Goal: Ask a question

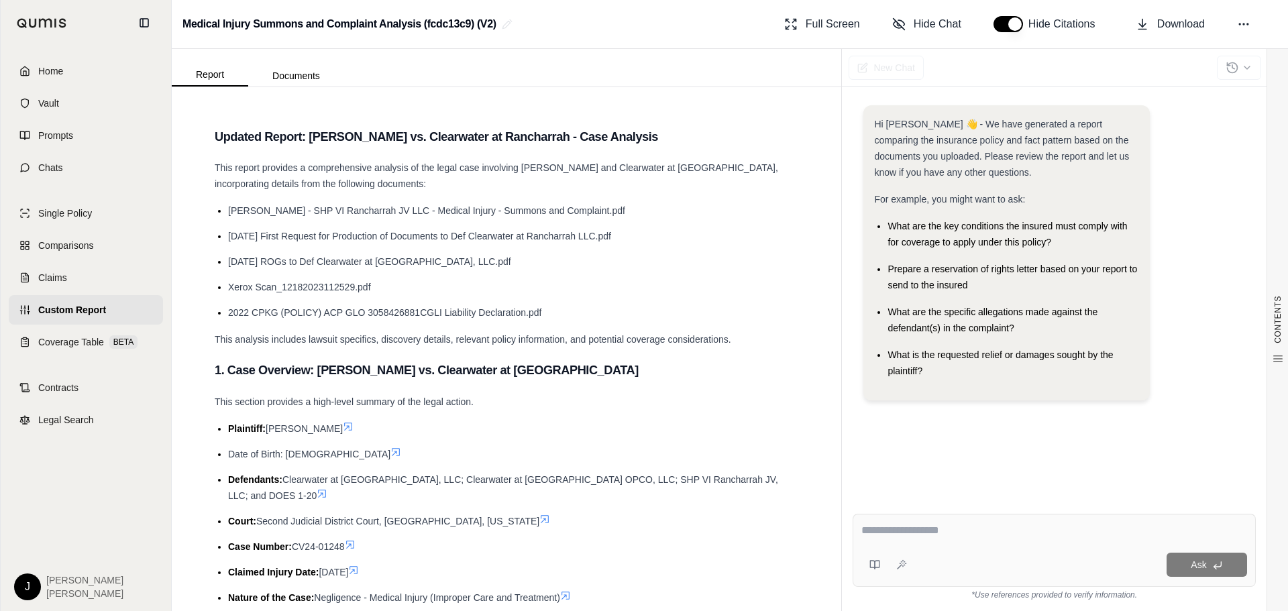
scroll to position [2520, 0]
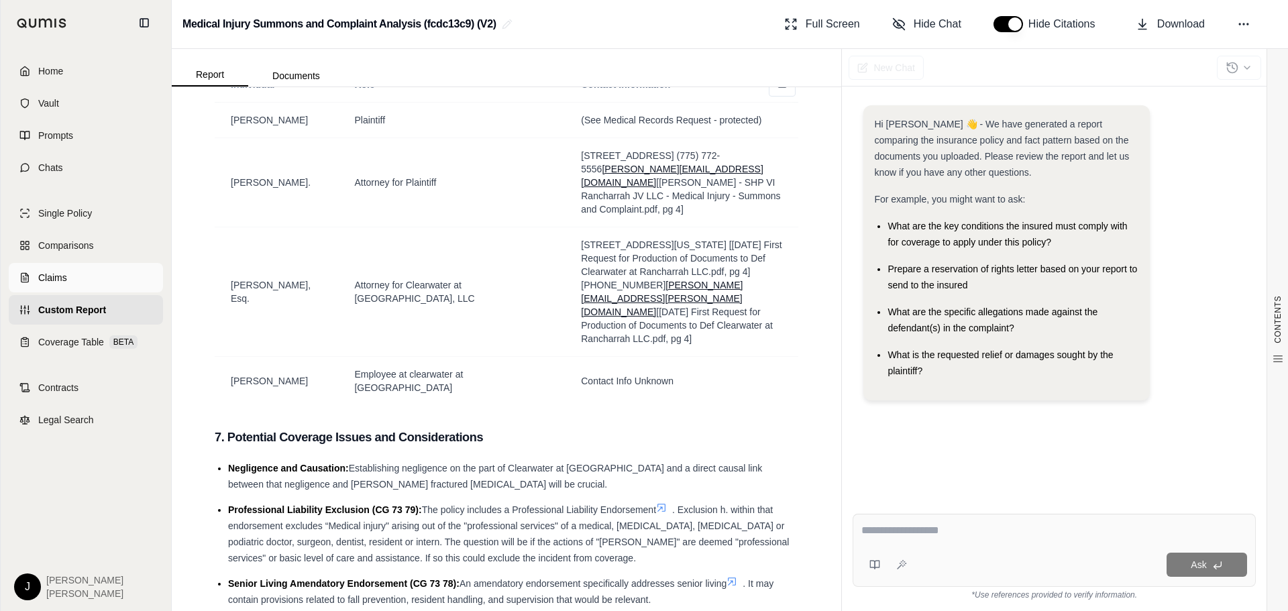
click at [60, 282] on span "Claims" at bounding box center [52, 277] width 29 height 13
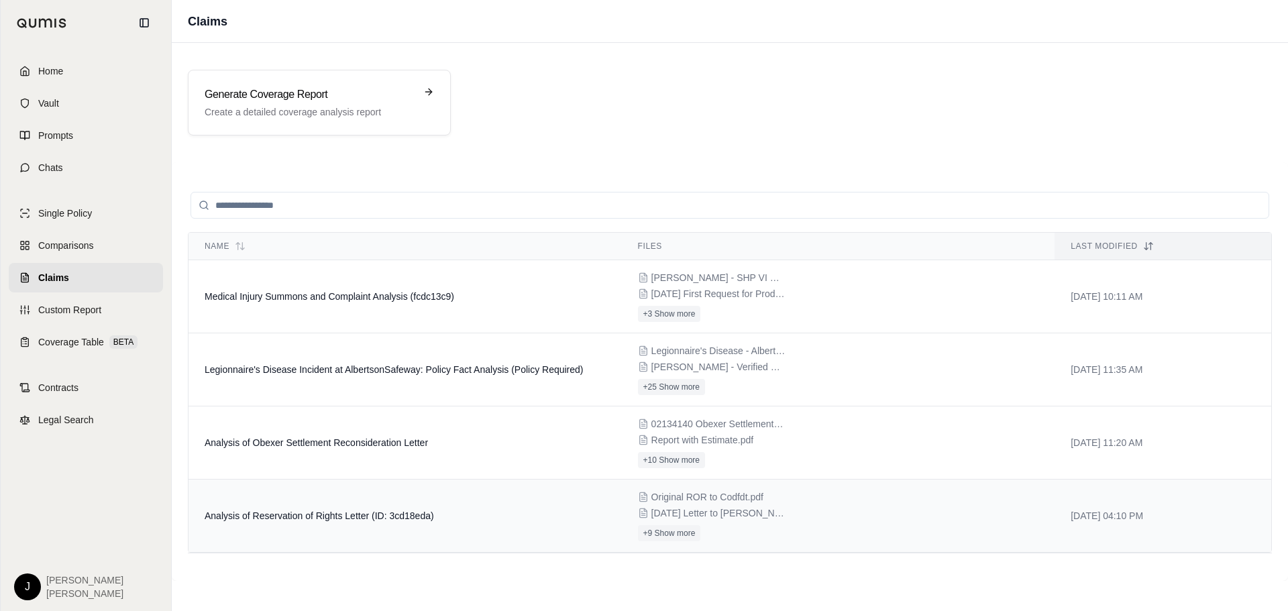
click at [302, 511] on span "Analysis of Reservation of Rights Letter (ID: 3cd18eda)" at bounding box center [319, 516] width 229 height 11
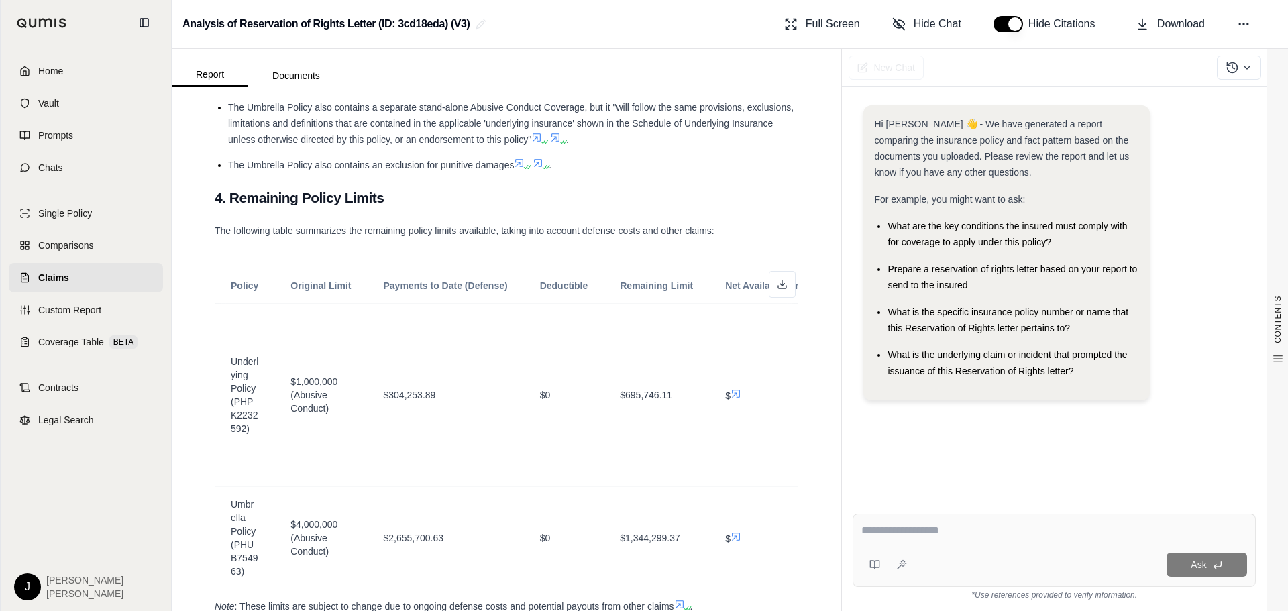
scroll to position [1814, 0]
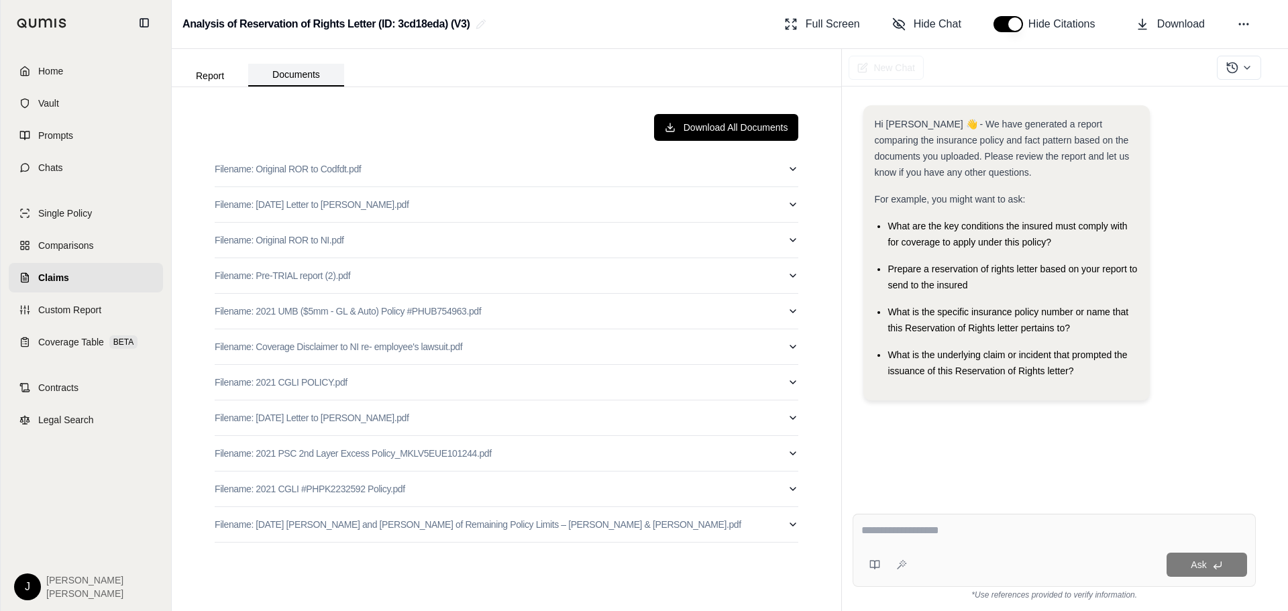
click at [288, 76] on button "Documents" at bounding box center [296, 75] width 96 height 23
click at [799, 486] on div "Download All Documents Filename: Original ROR to Codfdt.pdf Filename: [DATE] Le…" at bounding box center [506, 349] width 605 height 492
click at [797, 489] on icon "button" at bounding box center [793, 489] width 11 height 11
click at [388, 488] on p "Filename: 2021 CGLI #PHPK2232592 Policy.pdf" at bounding box center [310, 488] width 191 height 13
click at [387, 492] on p "Filename: 2021 CGLI #PHPK2232592 Policy.pdf" at bounding box center [310, 488] width 191 height 13
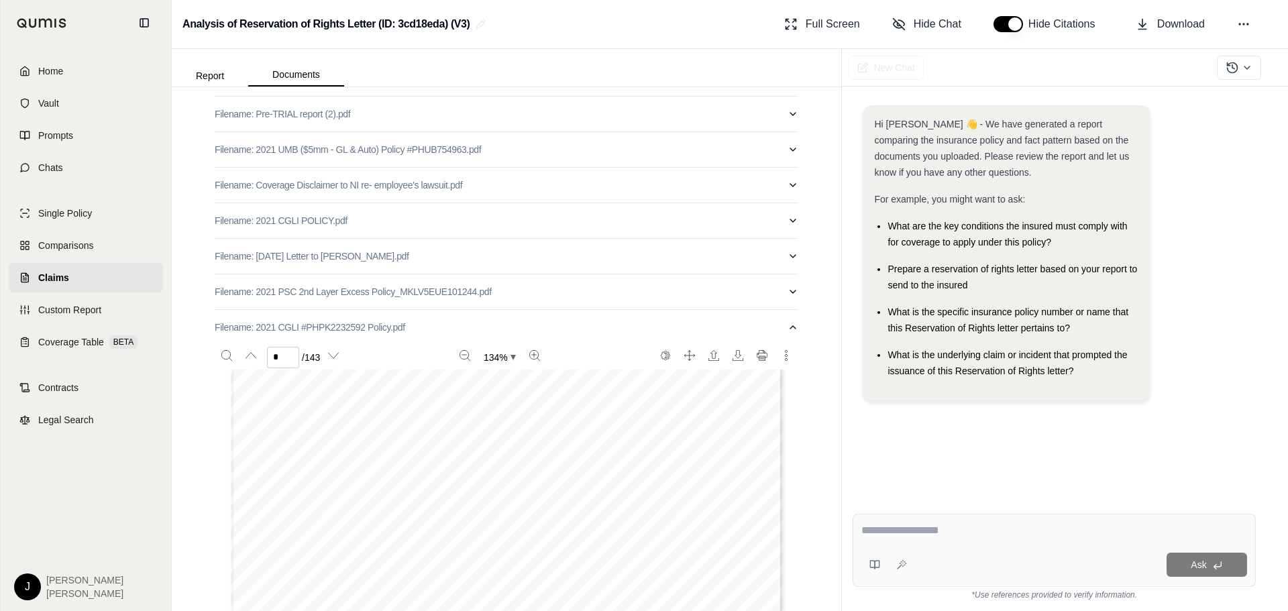
scroll to position [4228, 0]
type input "*"
click at [956, 528] on textarea at bounding box center [1055, 531] width 386 height 16
click at [962, 524] on textarea at bounding box center [1055, 531] width 386 height 16
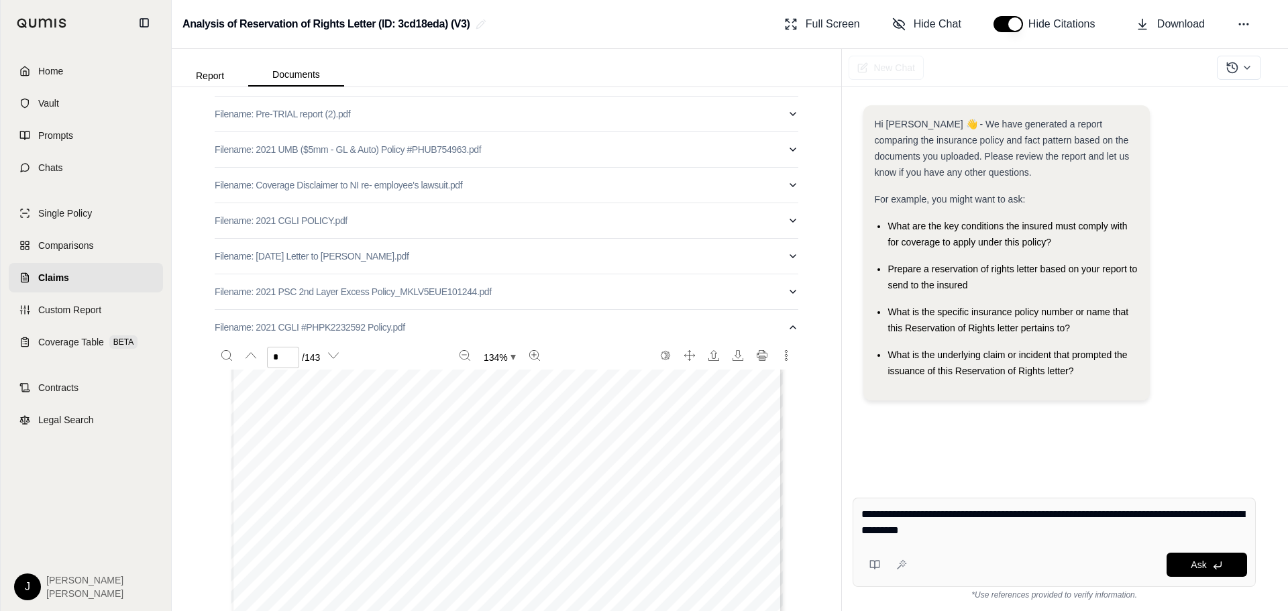
type textarea "**********"
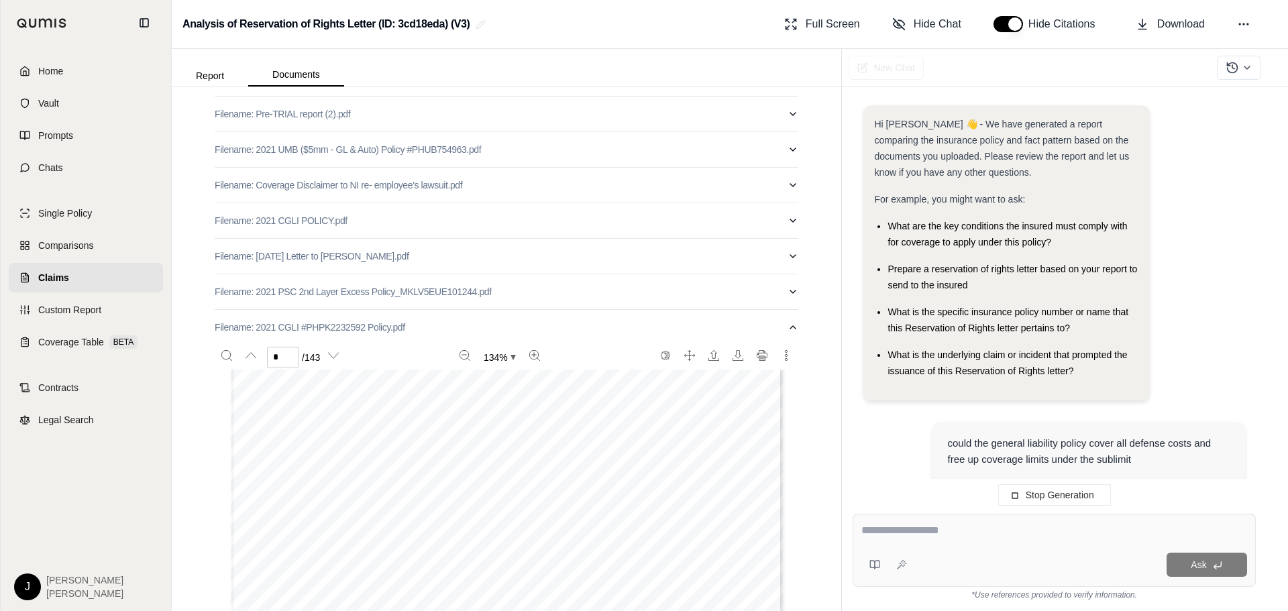
scroll to position [91, 0]
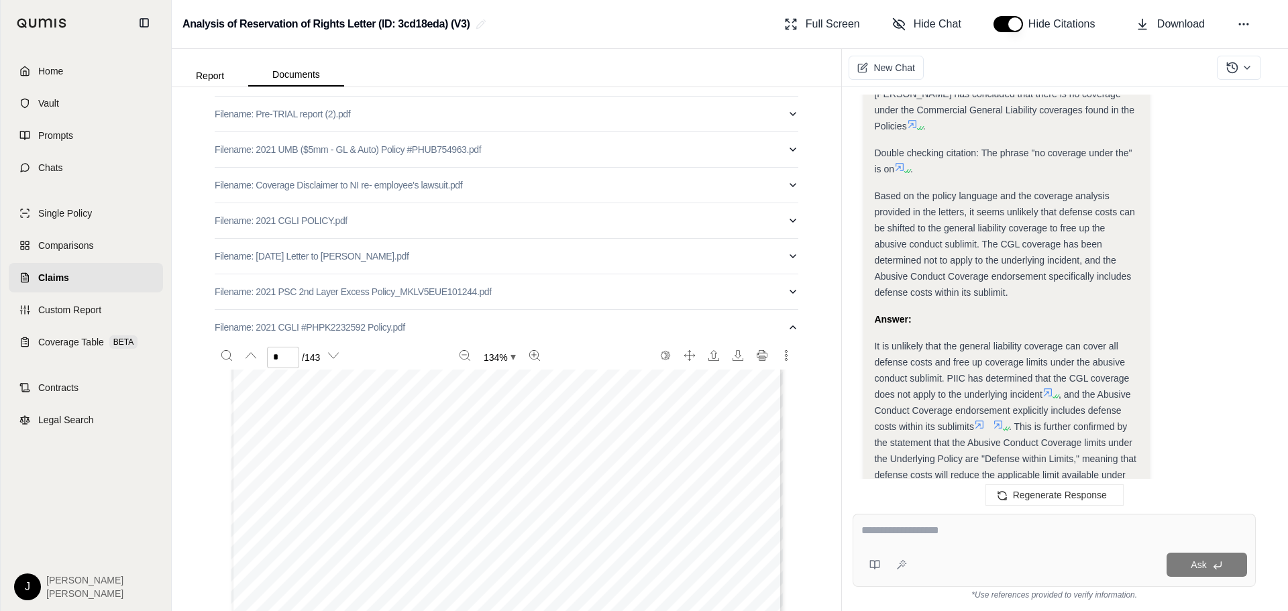
scroll to position [1653, 0]
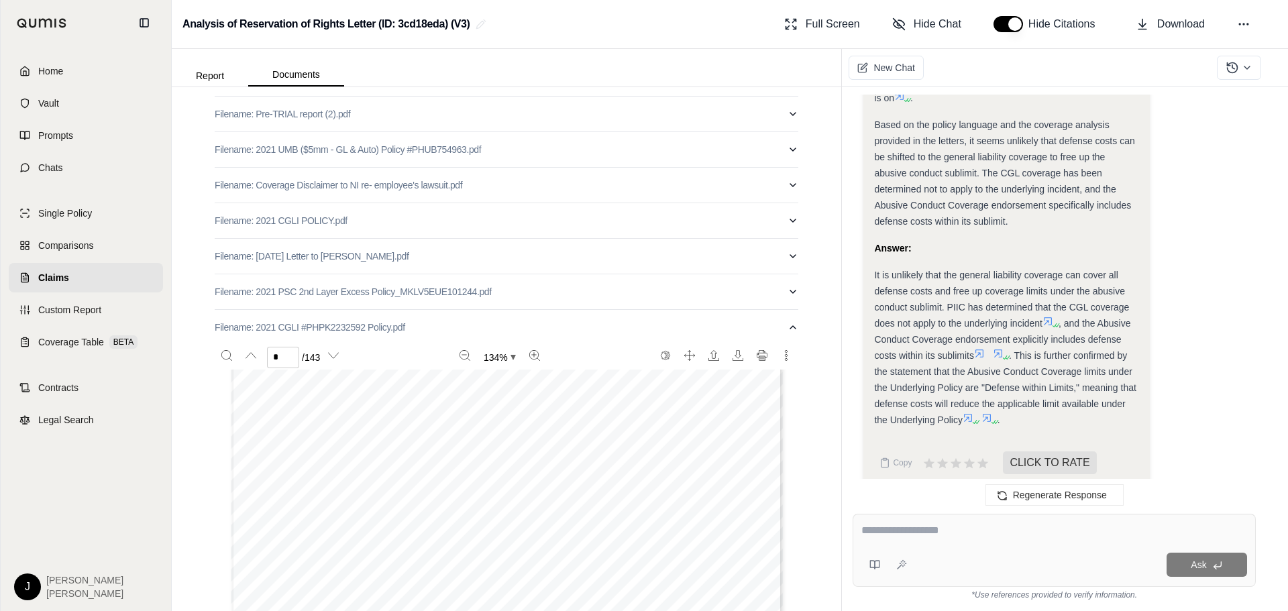
click at [945, 522] on div "Ask" at bounding box center [1054, 550] width 403 height 73
click at [1005, 531] on textarea at bounding box center [1055, 531] width 386 height 16
click at [1004, 531] on textarea at bounding box center [1055, 531] width 386 height 16
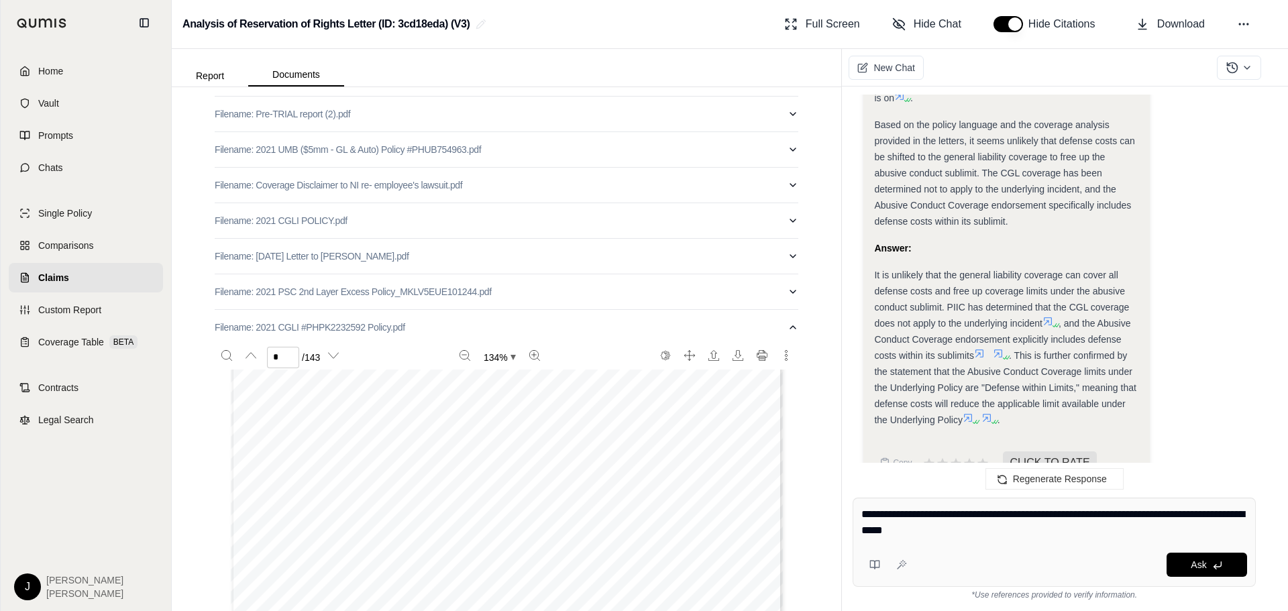
type textarea "**********"
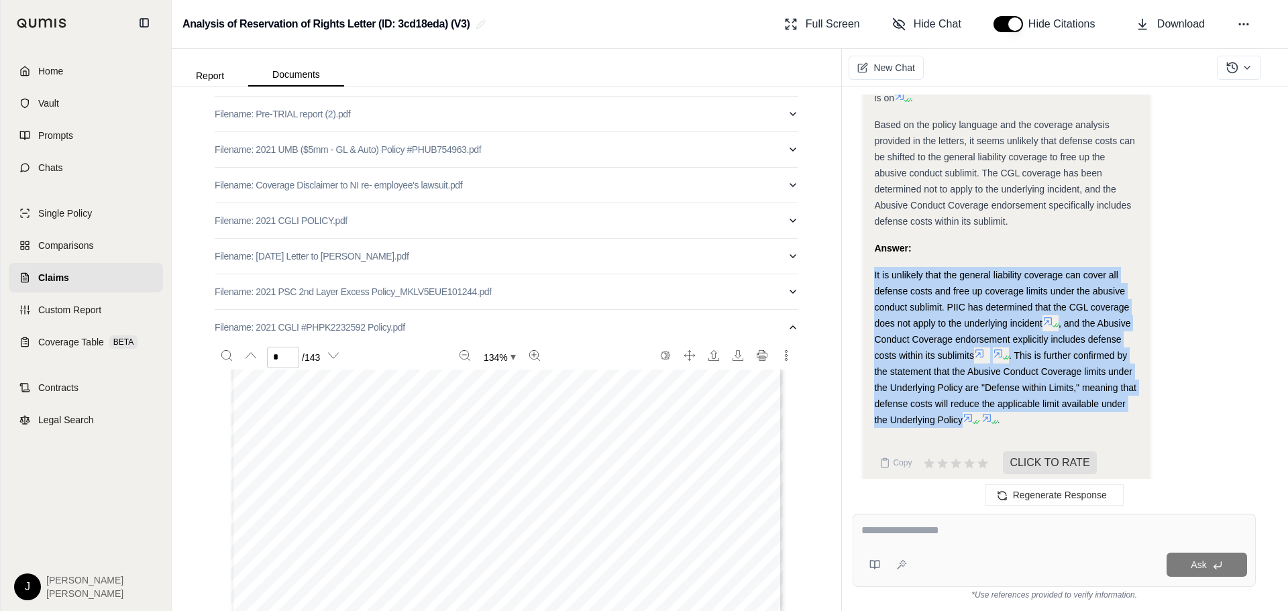
drag, startPoint x: 963, startPoint y: 407, endPoint x: 852, endPoint y: 260, distance: 184.0
click at [852, 260] on div "Hi [PERSON_NAME] 👋 - We have generated a report comparing the insurance policy …" at bounding box center [1054, 293] width 425 height 419
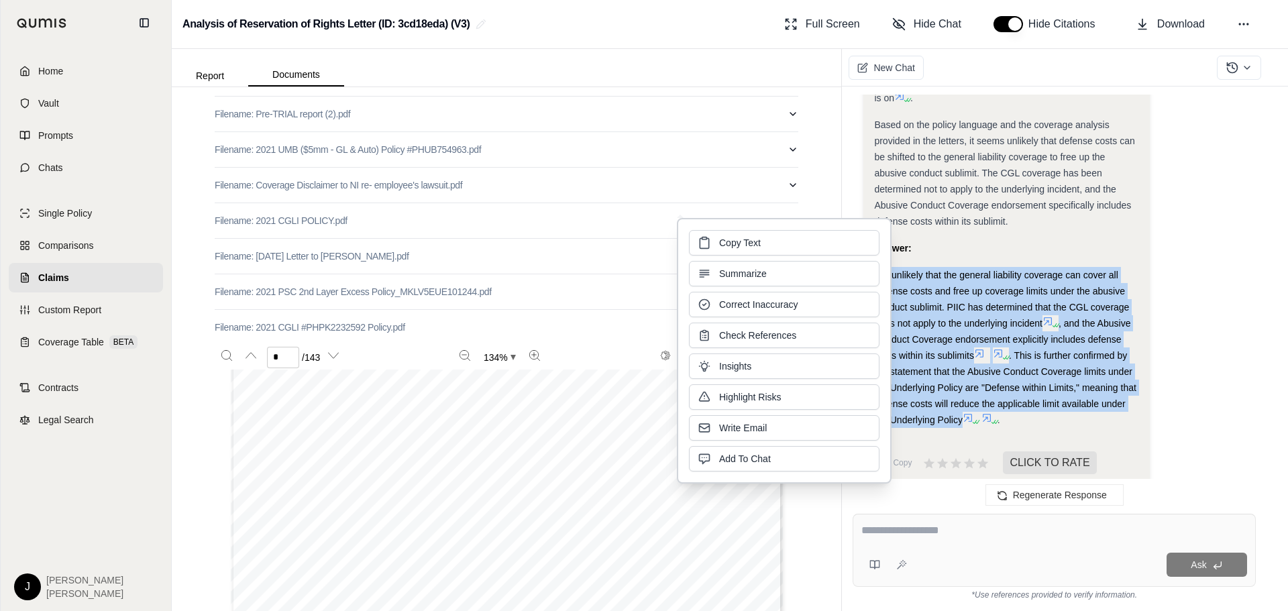
copy div "It is unlikely that the general liability coverage can cover all defense costs …"
click at [760, 245] on span "Copy Text" at bounding box center [740, 241] width 42 height 13
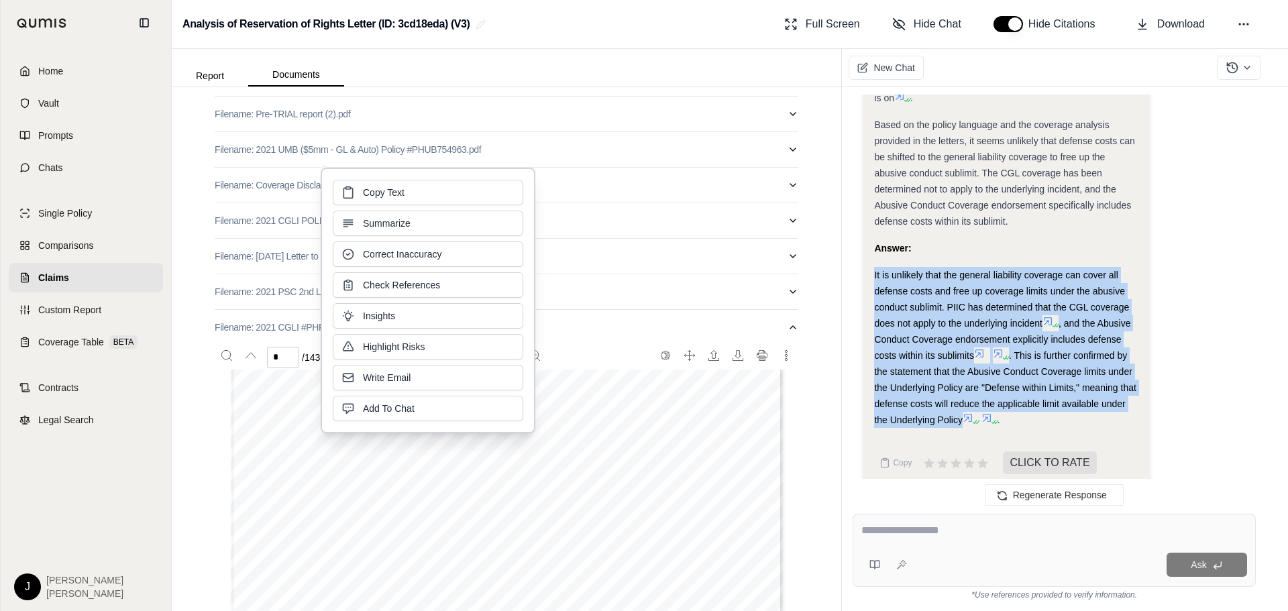
click at [496, 210] on div "Copy Text Summarize Correct Inaccuracy Check References Insights Highlight Risk…" at bounding box center [428, 301] width 191 height 242
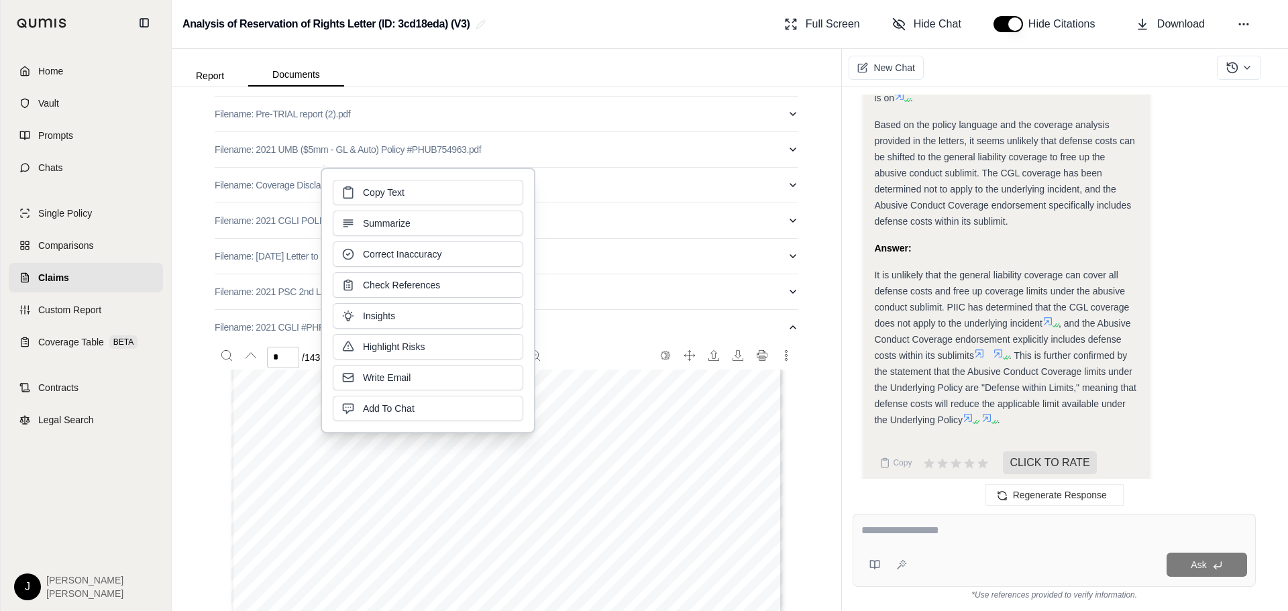
click at [497, 210] on div "Copy Text Summarize Correct Inaccuracy Check References Insights Highlight Risk…" at bounding box center [428, 301] width 191 height 242
click at [1035, 544] on div "Ask" at bounding box center [1054, 550] width 403 height 73
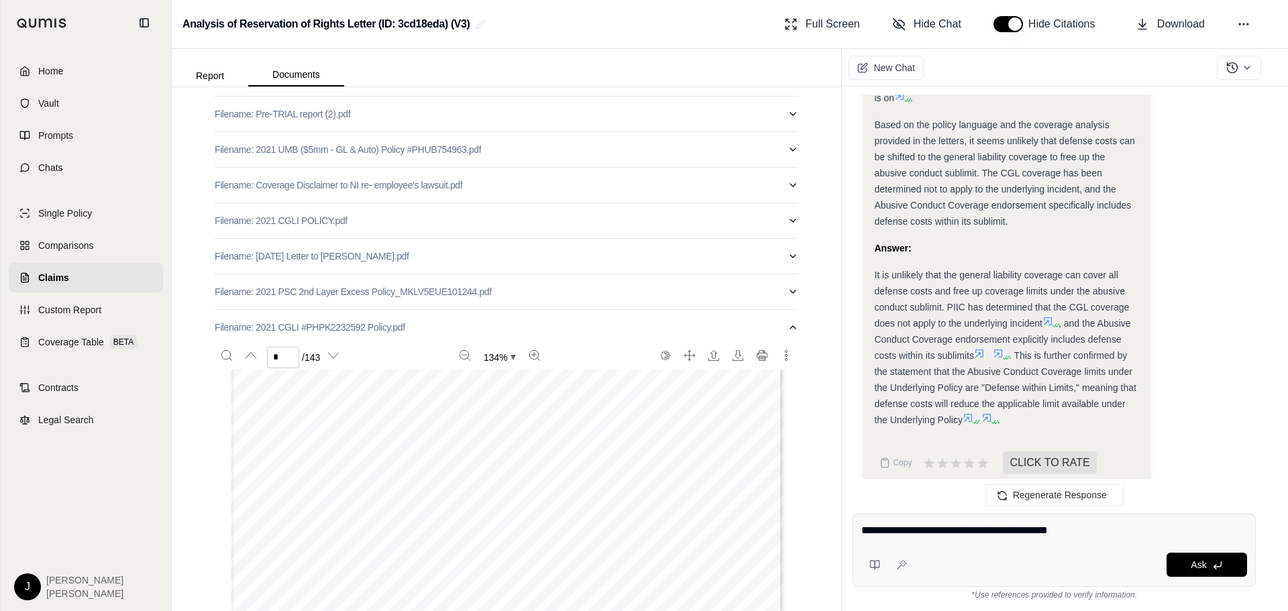
type textarea "**********"
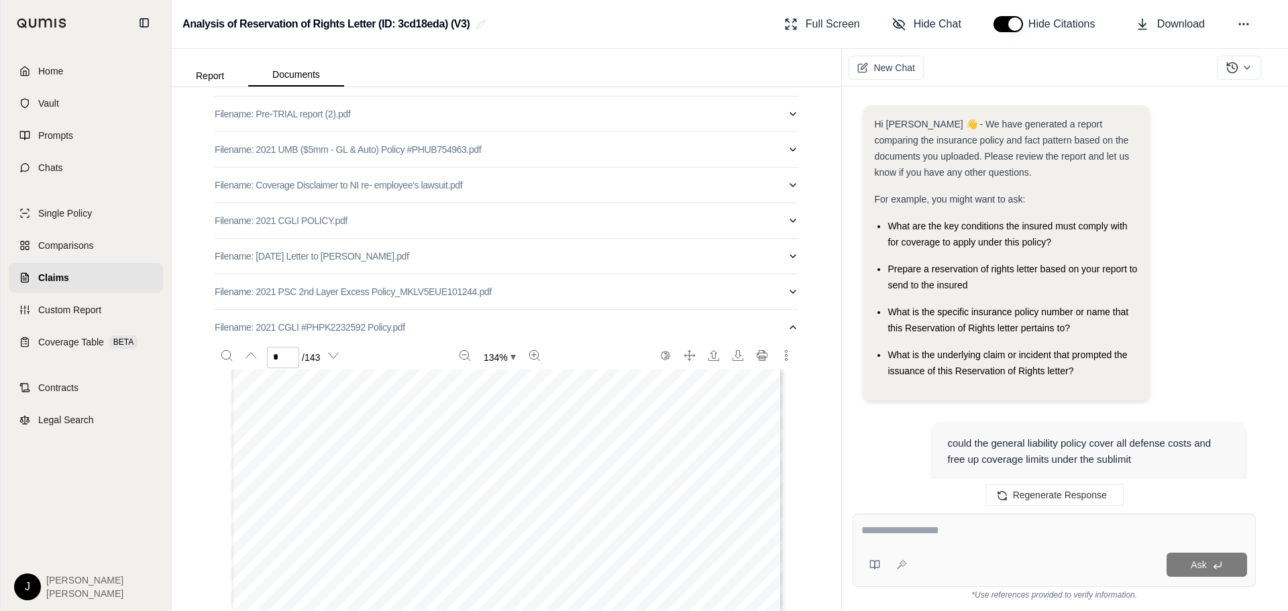
scroll to position [5892, 0]
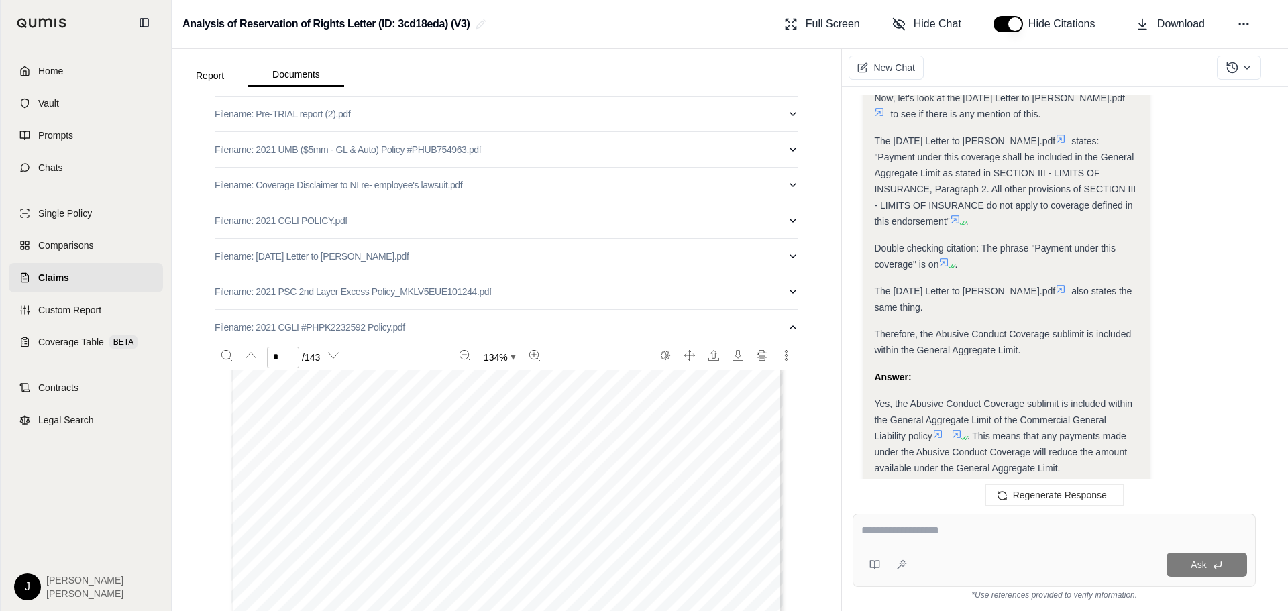
click at [881, 536] on textarea at bounding box center [1055, 531] width 386 height 16
click at [880, 536] on textarea at bounding box center [1055, 531] width 386 height 16
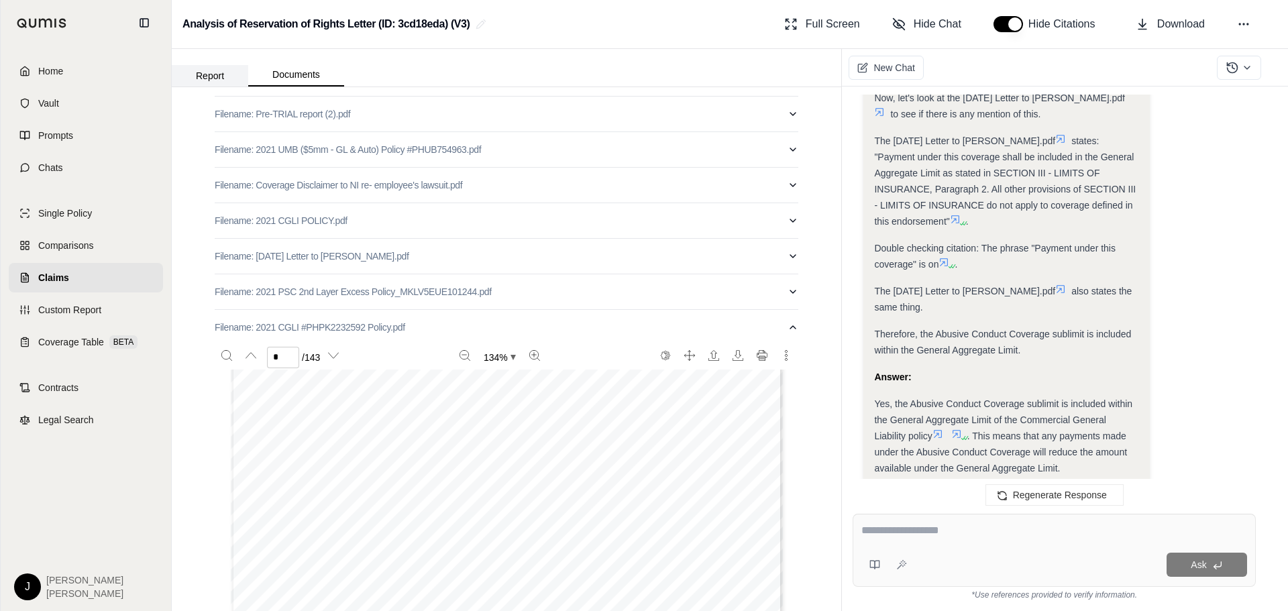
click at [229, 81] on button "Report" at bounding box center [210, 75] width 76 height 21
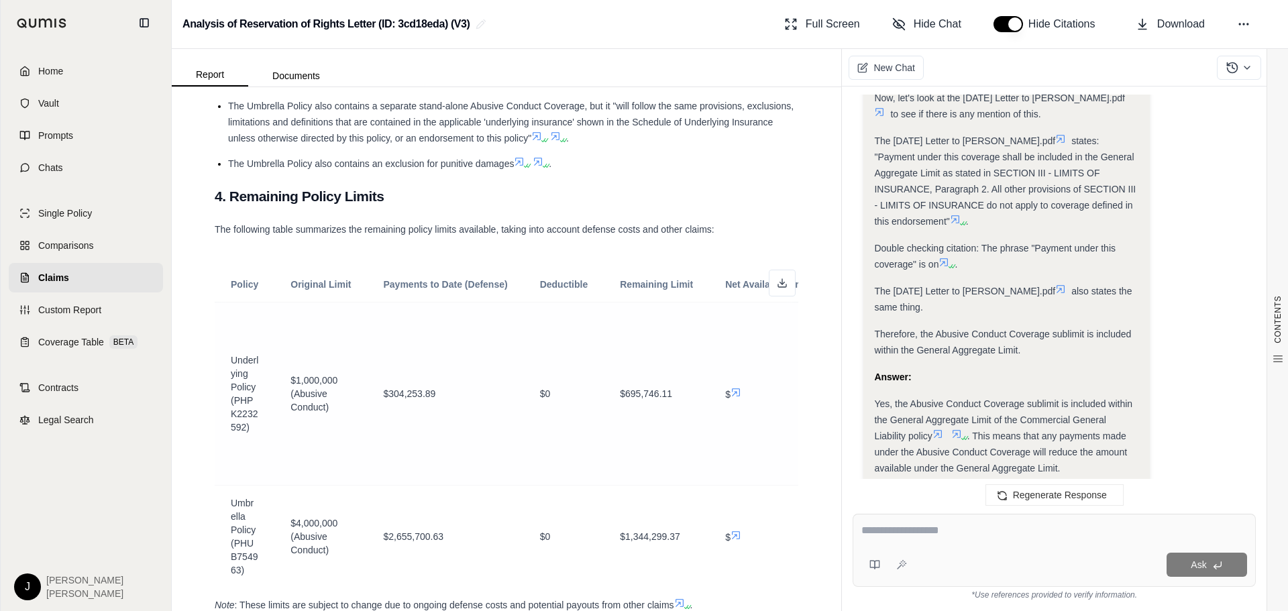
scroll to position [2284, 0]
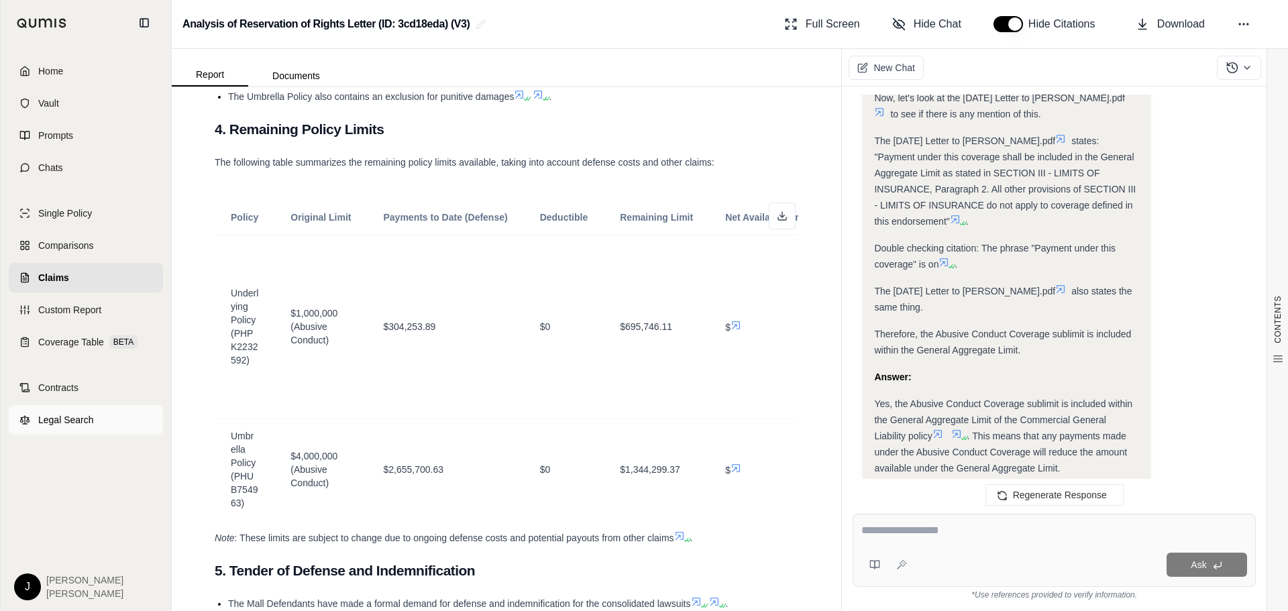
click at [64, 420] on span "Legal Search" at bounding box center [66, 419] width 56 height 13
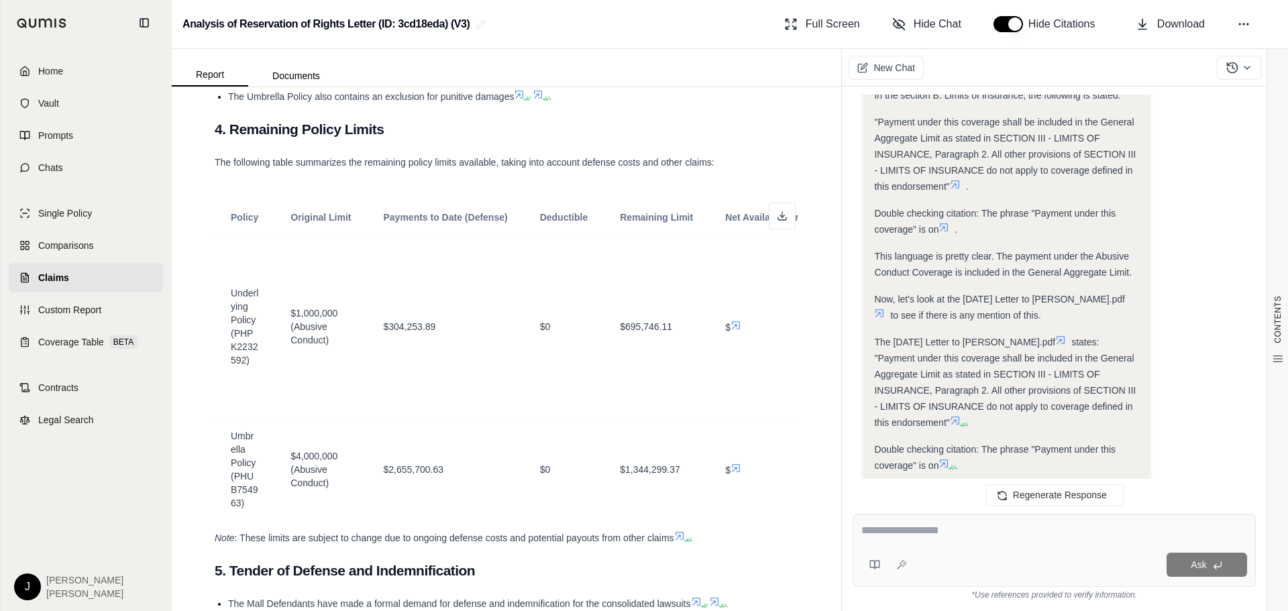
scroll to position [5892, 0]
